Goal: Information Seeking & Learning: Find specific page/section

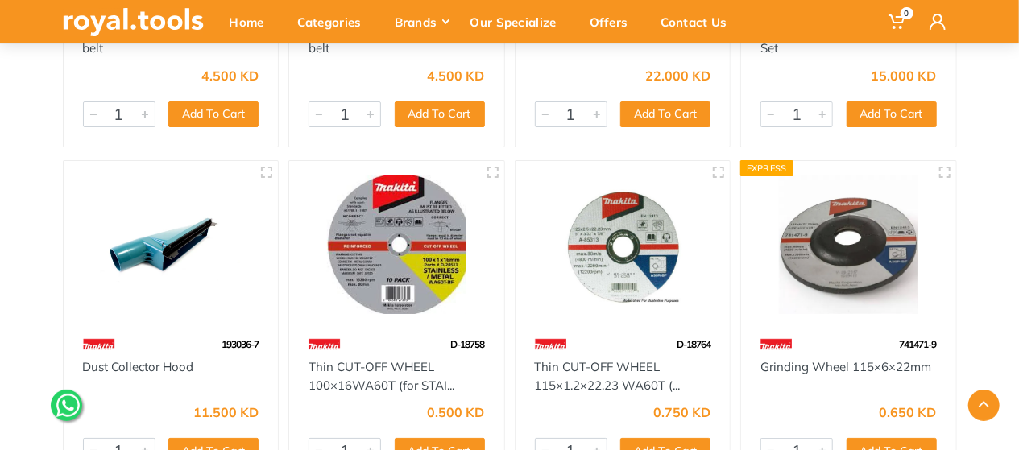
scroll to position [2738, 0]
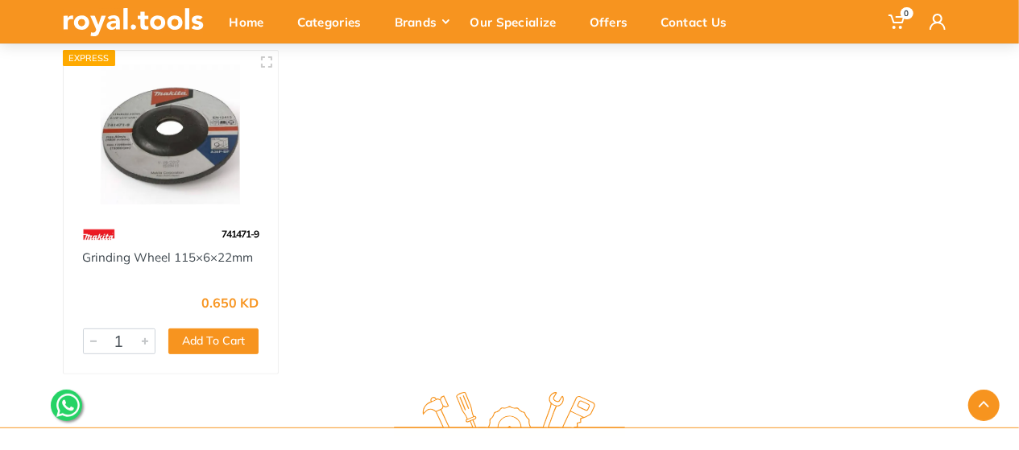
scroll to position [161, 0]
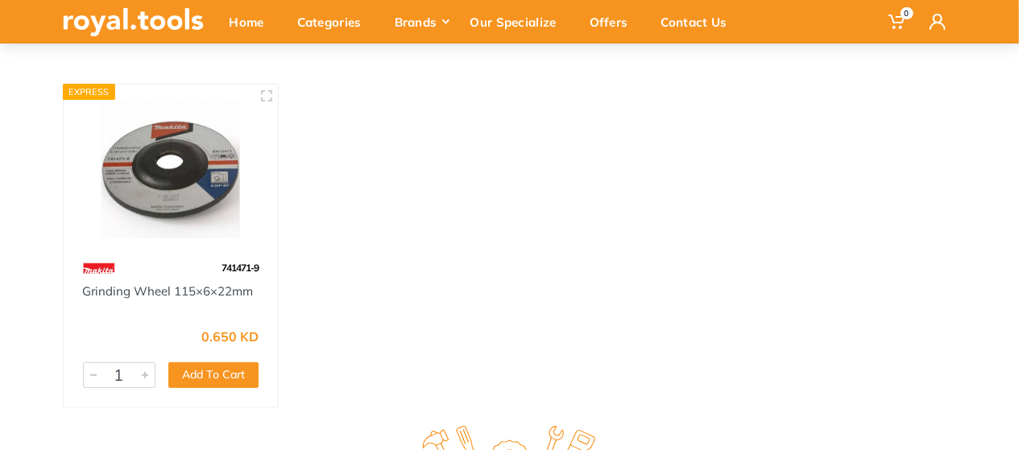
click at [205, 200] on img at bounding box center [171, 168] width 186 height 139
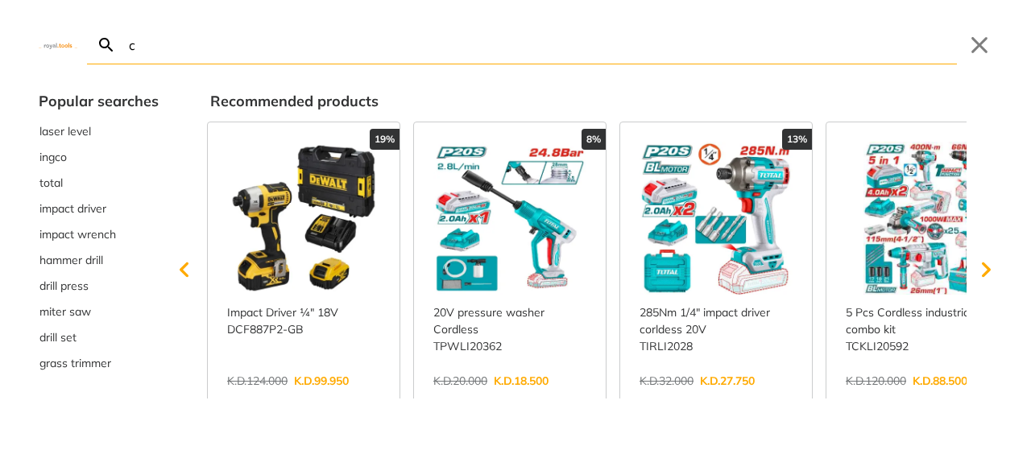
type input "c"
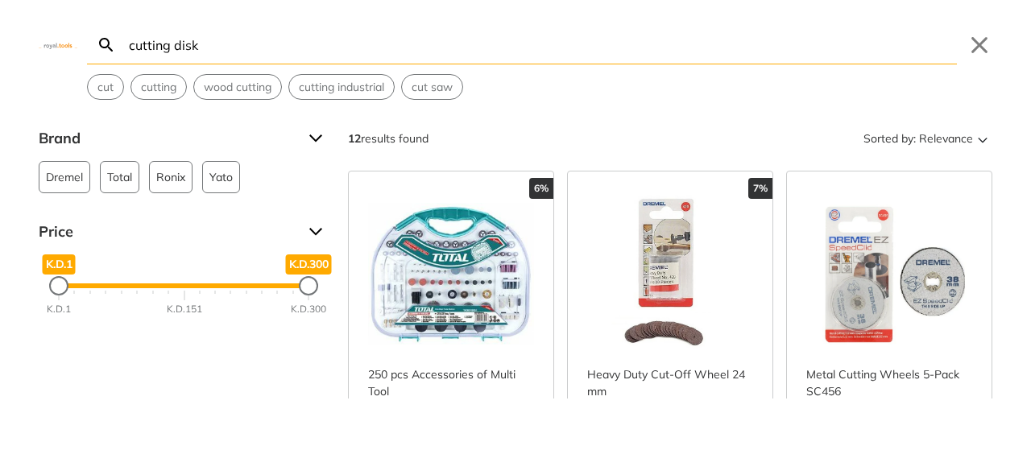
type input "cutting disk"
click at [176, 43] on input "cutting disk" at bounding box center [541, 45] width 831 height 38
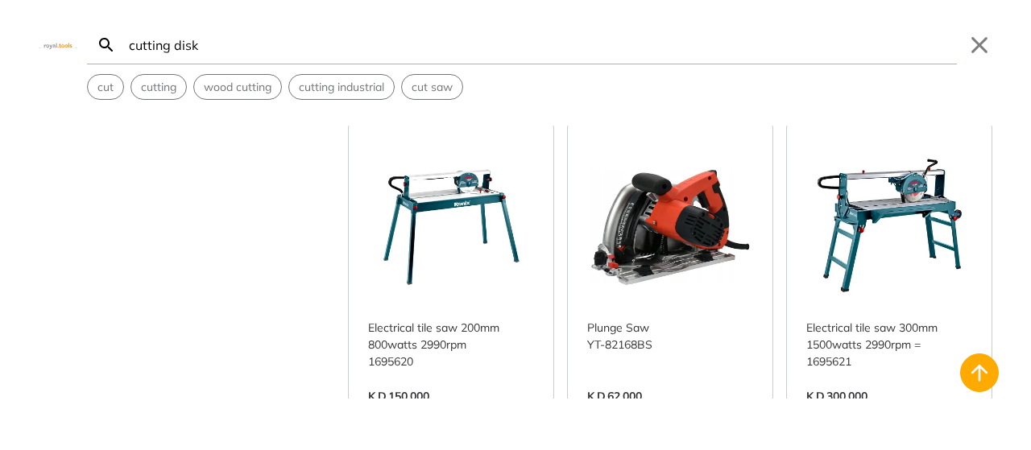
scroll to position [725, 0]
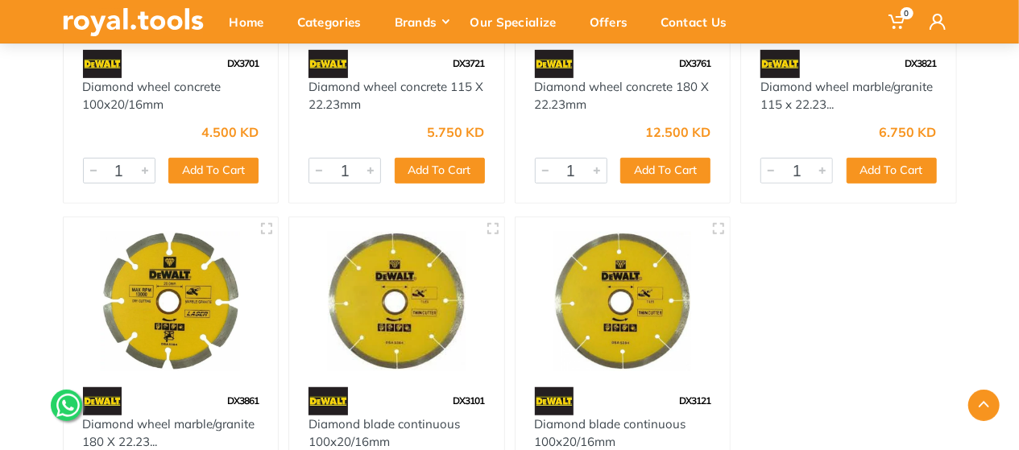
scroll to position [403, 0]
